Goal: Transaction & Acquisition: Download file/media

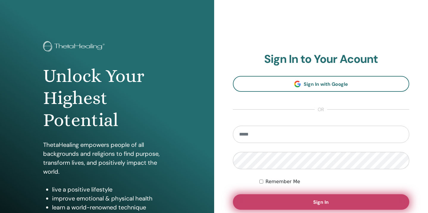
type input "**********"
click at [304, 206] on button "Sign In" at bounding box center [321, 201] width 177 height 15
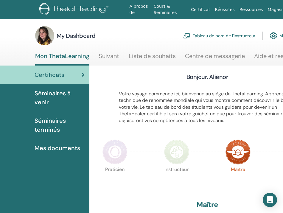
click at [49, 75] on span "Certificats" at bounding box center [50, 74] width 30 height 9
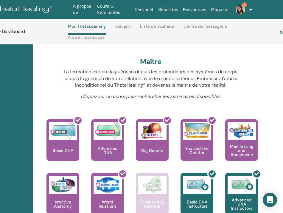
scroll to position [168, 56]
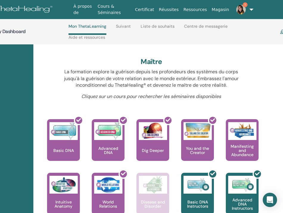
click at [242, 7] on img at bounding box center [241, 10] width 10 height 10
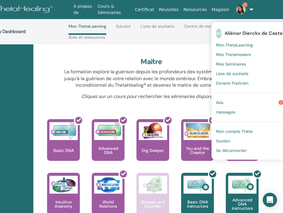
click at [225, 103] on link "Avis 1" at bounding box center [249, 103] width 67 height 10
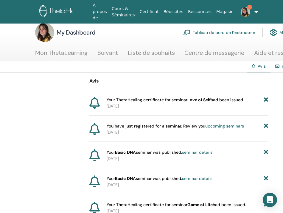
scroll to position [14, 0]
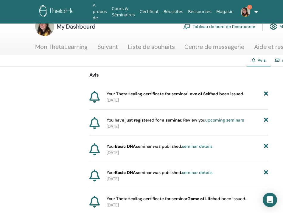
click at [129, 97] on p "2025-09-26" at bounding box center [187, 100] width 161 height 6
click at [130, 96] on span "Your ThetaHealing certificate for seminar Love of Self had been issued." at bounding box center [175, 94] width 137 height 6
click at [96, 97] on icon at bounding box center [94, 97] width 10 height 12
click at [152, 92] on span "Your ThetaHealing certificate for seminar Love of Self had been issued." at bounding box center [175, 94] width 137 height 6
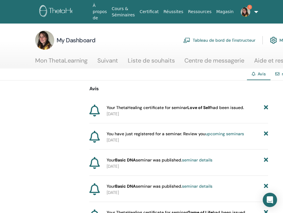
click at [151, 14] on link "Certificat" at bounding box center [149, 11] width 24 height 11
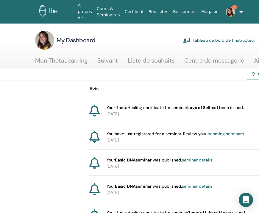
click at [106, 13] on link "Cours & Séminaires" at bounding box center [108, 11] width 28 height 17
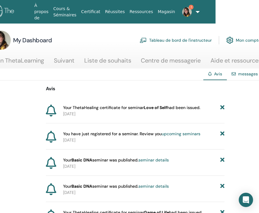
scroll to position [0, 36]
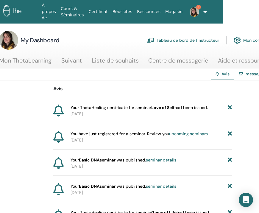
click at [191, 11] on img at bounding box center [195, 12] width 10 height 10
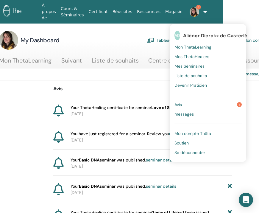
click at [197, 46] on span "Mon ThetaLearning" at bounding box center [192, 46] width 37 height 5
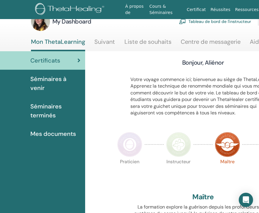
scroll to position [14, 0]
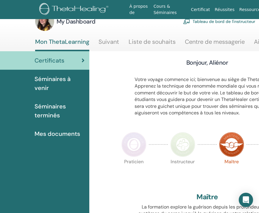
click at [46, 110] on span "Séminaires terminés" at bounding box center [60, 111] width 50 height 18
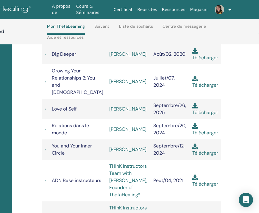
scroll to position [280, 77]
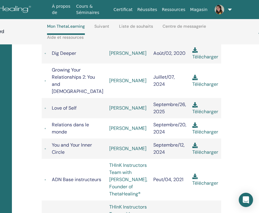
click at [199, 101] on link "Télécharger" at bounding box center [205, 107] width 26 height 13
click at [201, 121] on link "Télécharger" at bounding box center [205, 127] width 26 height 13
click at [192, 143] on img at bounding box center [194, 145] width 5 height 5
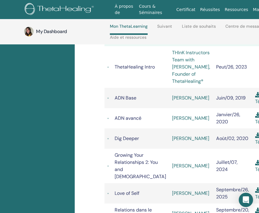
scroll to position [195, 14]
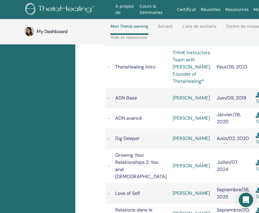
click at [122, 37] on link "Aide et ressources" at bounding box center [128, 40] width 37 height 10
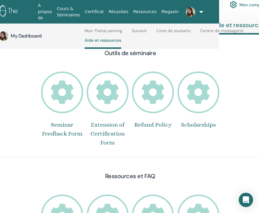
scroll to position [0, 40]
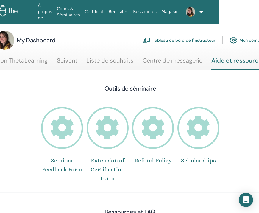
click at [196, 127] on icon at bounding box center [198, 128] width 42 height 42
click at [198, 13] on ul "À propos de Cours & Séminaires Certificat Réussites Ressources Magasin AD Alién…" at bounding box center [116, 12] width 196 height 24
click at [196, 11] on link at bounding box center [188, 11] width 15 height 19
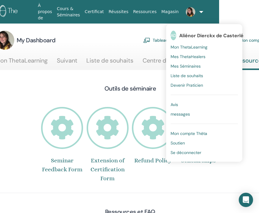
click at [174, 153] on span "Se déconnecter" at bounding box center [186, 152] width 31 height 5
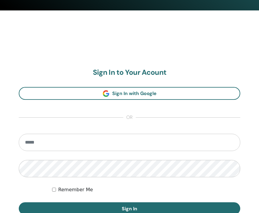
scroll to position [282, 0]
